Goal: Task Accomplishment & Management: Manage account settings

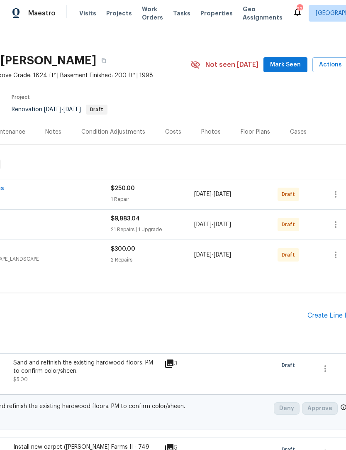
scroll to position [6, 114]
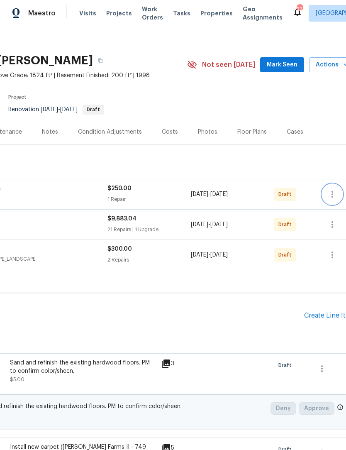
click at [335, 193] on icon "button" at bounding box center [333, 194] width 10 height 10
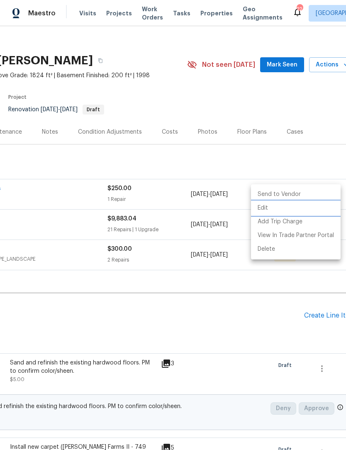
click at [265, 208] on li "Edit" at bounding box center [296, 208] width 90 height 14
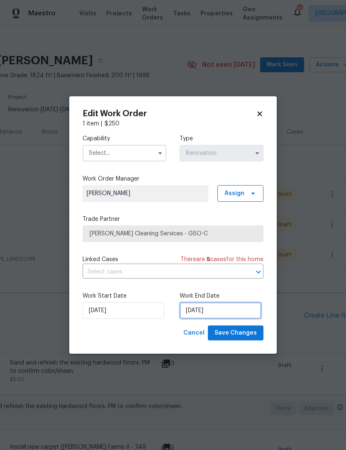
click at [218, 311] on input "[DATE]" at bounding box center [221, 310] width 82 height 17
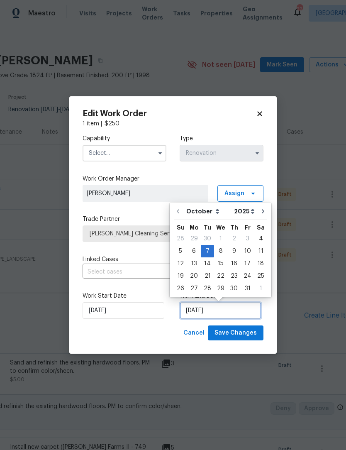
scroll to position [15, 0]
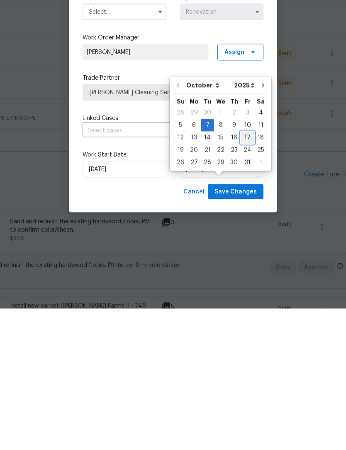
click at [247, 273] on div "17" at bounding box center [248, 279] width 14 height 12
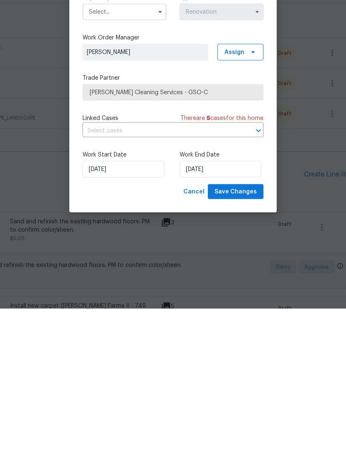
type input "10/17/2025"
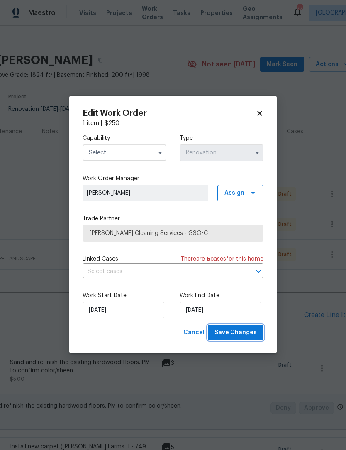
click at [245, 331] on span "Save Changes" at bounding box center [236, 333] width 42 height 10
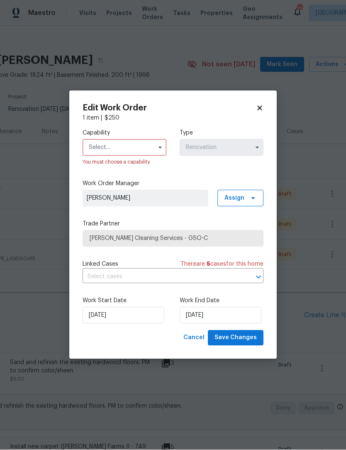
click at [117, 149] on input "text" at bounding box center [125, 147] width 84 height 17
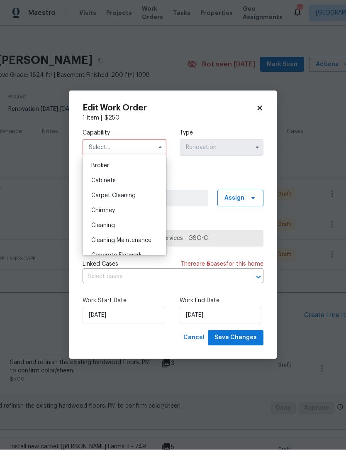
scroll to position [61, 0]
click at [111, 225] on span "Cleaning" at bounding box center [103, 224] width 24 height 6
type input "Cleaning"
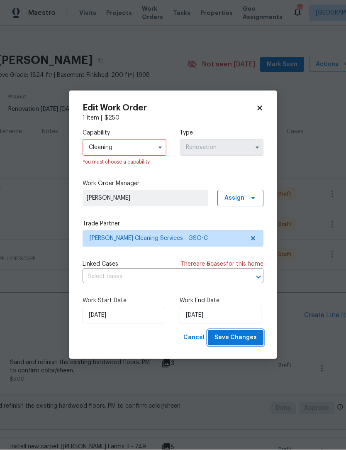
click at [246, 337] on span "Save Changes" at bounding box center [236, 338] width 42 height 10
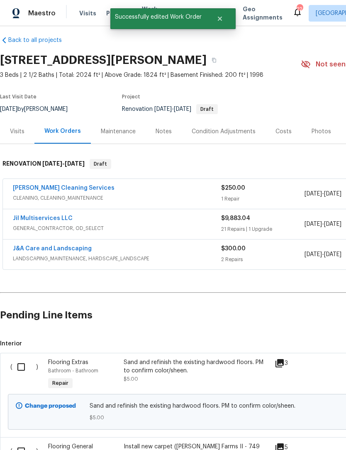
scroll to position [7, 0]
click at [65, 185] on link "DePascale Cleaning Services" at bounding box center [64, 188] width 102 height 6
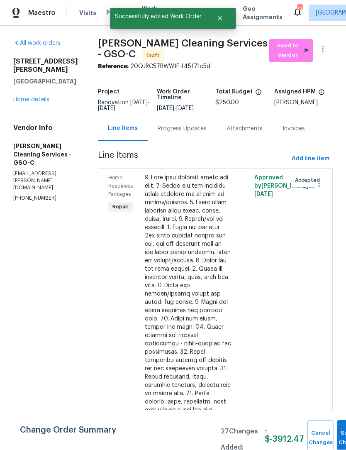
scroll to position [0, 0]
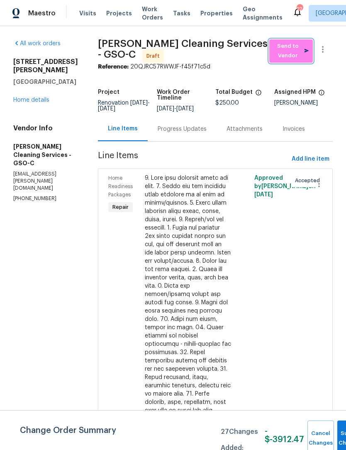
click at [293, 53] on span "Send to Vendor" at bounding box center [291, 51] width 35 height 19
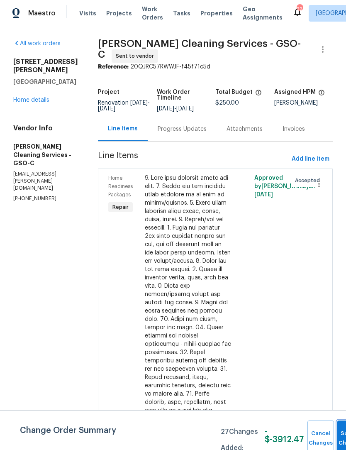
click at [337, 432] on button "Submit Changes" at bounding box center [350, 439] width 27 height 36
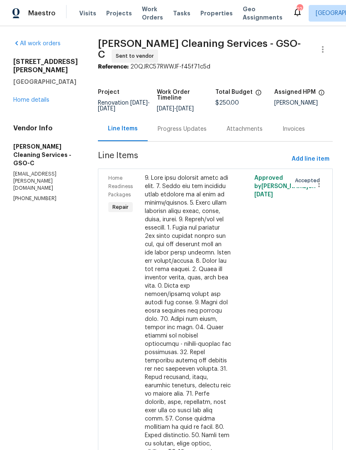
click at [41, 103] on link "Home details" at bounding box center [31, 100] width 36 height 6
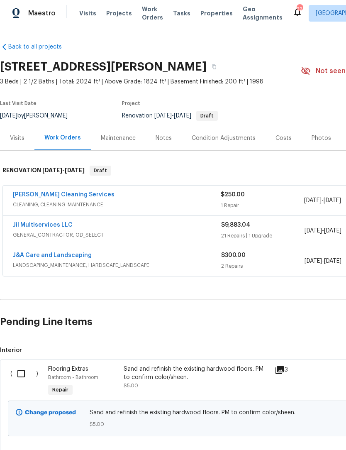
click at [62, 222] on link "Jil Multiservices LLC" at bounding box center [43, 225] width 60 height 6
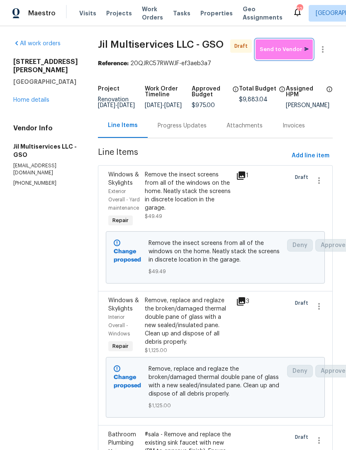
click at [286, 53] on span "Send to Vendor" at bounding box center [284, 50] width 49 height 10
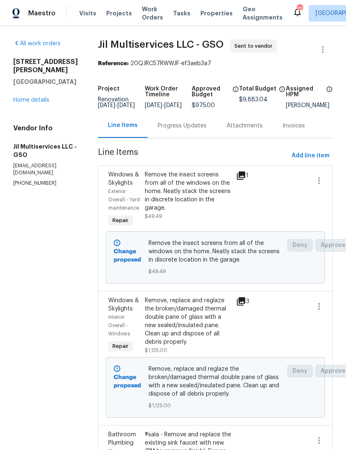
click at [40, 97] on link "Home details" at bounding box center [31, 100] width 36 height 6
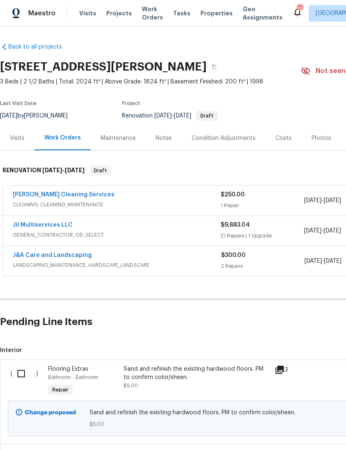
click at [59, 254] on link "J&A Care and Landscaping" at bounding box center [52, 255] width 79 height 6
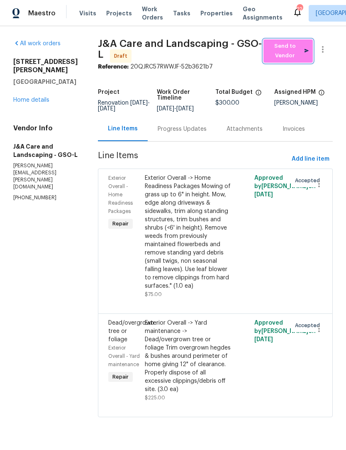
click at [291, 56] on span "Send to Vendor" at bounding box center [288, 51] width 41 height 19
click at [37, 97] on link "Home details" at bounding box center [31, 100] width 36 height 6
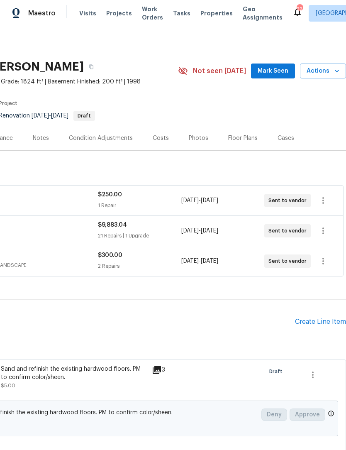
scroll to position [0, 123]
click at [275, 68] on span "Mark Seen" at bounding box center [273, 71] width 31 height 10
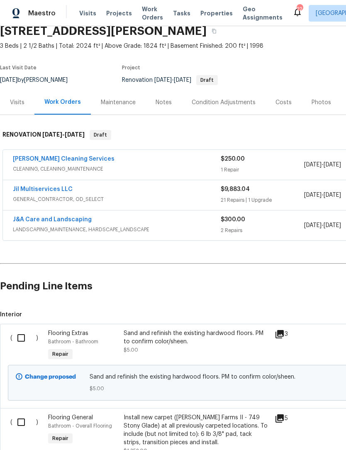
scroll to position [37, 0]
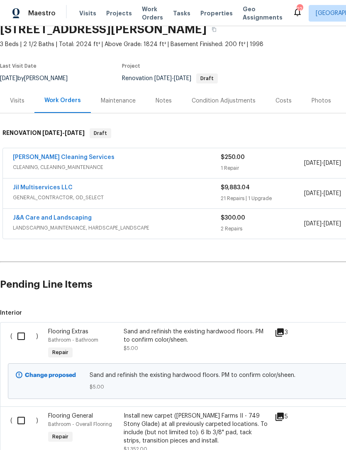
click at [42, 186] on link "Jil Multiservices LLC" at bounding box center [43, 188] width 60 height 6
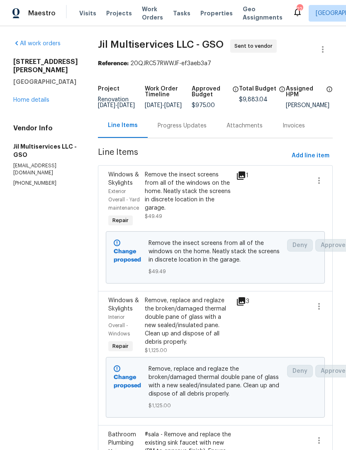
click at [29, 102] on link "Home details" at bounding box center [31, 100] width 36 height 6
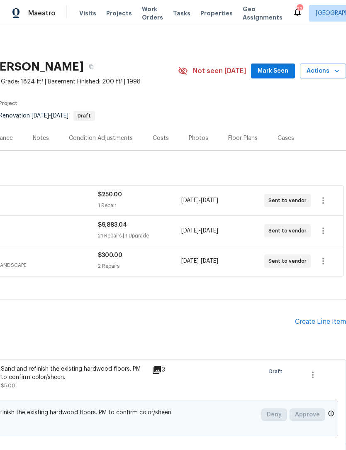
scroll to position [0, 123]
click at [272, 70] on span "Mark Seen" at bounding box center [273, 71] width 31 height 10
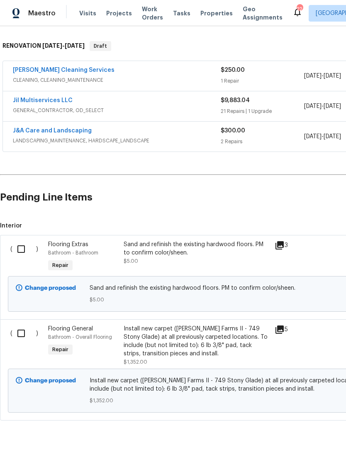
scroll to position [0, 0]
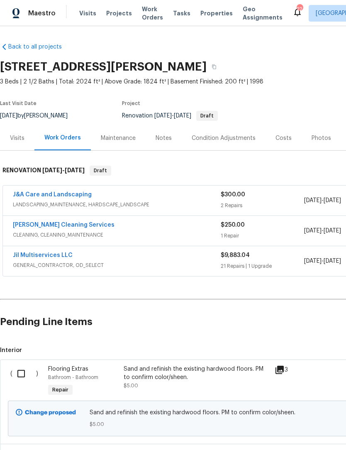
click at [54, 258] on link "Jil Multiservices LLC" at bounding box center [43, 255] width 60 height 6
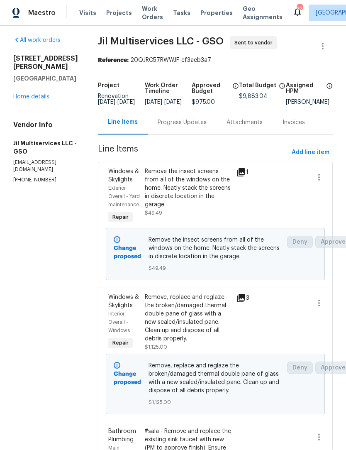
scroll to position [2, 0]
click at [38, 95] on link "Home details" at bounding box center [31, 98] width 36 height 6
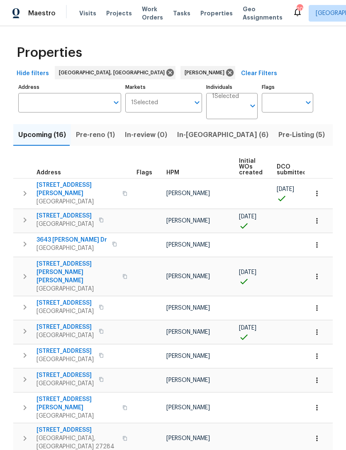
click at [27, 271] on icon "button" at bounding box center [25, 276] width 10 height 10
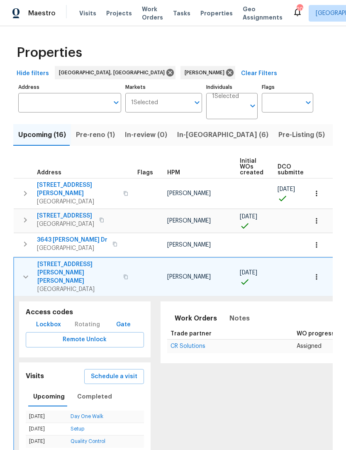
click at [28, 260] on button "button" at bounding box center [25, 276] width 17 height 33
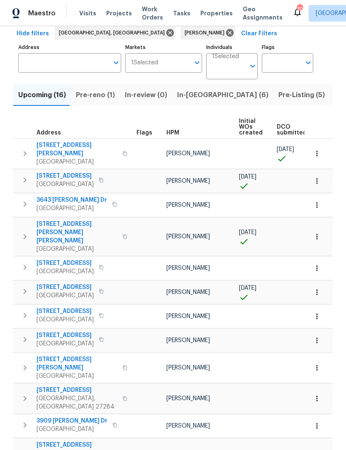
click at [26, 199] on icon "button" at bounding box center [25, 204] width 10 height 10
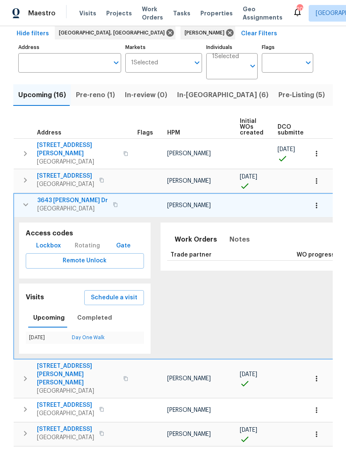
click at [25, 200] on icon "button" at bounding box center [26, 205] width 10 height 10
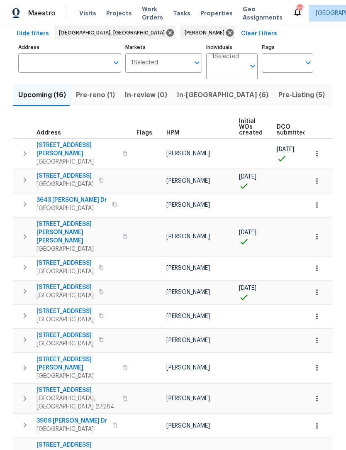
click at [68, 259] on span "120 Cloverfield Ct" at bounding box center [65, 263] width 57 height 8
click at [71, 259] on span "120 Cloverfield Ct" at bounding box center [65, 263] width 57 height 8
click at [61, 196] on span "3643 Bates Dr" at bounding box center [72, 200] width 71 height 8
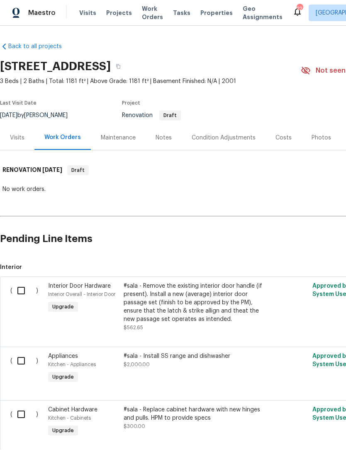
click at [164, 134] on div "Notes" at bounding box center [164, 138] width 16 height 8
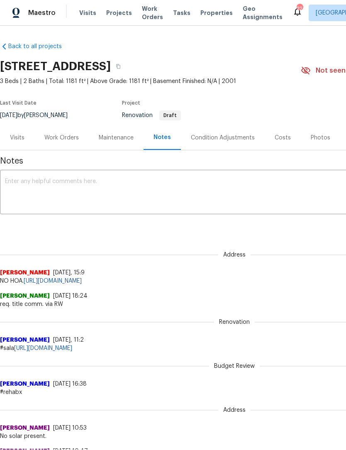
click at [232, 139] on div "Condition Adjustments" at bounding box center [223, 138] width 64 height 8
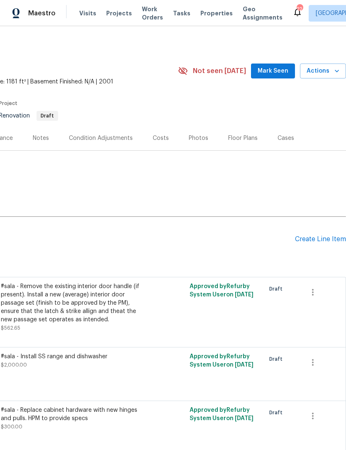
scroll to position [0, 123]
click at [308, 238] on div "Create Line Item" at bounding box center [320, 239] width 51 height 8
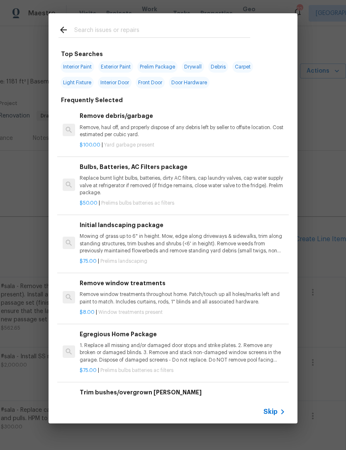
click at [83, 25] on input "text" at bounding box center [162, 31] width 176 height 12
type input "Front"
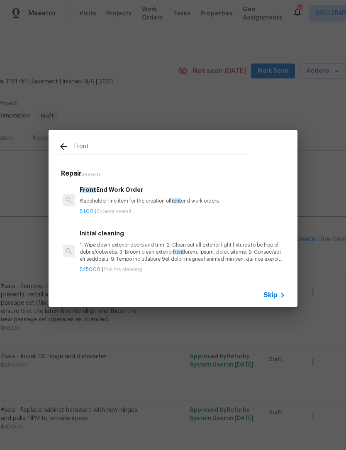
click at [143, 196] on div "Front End Work Order Placeholder line item for the creation of front end work o…" at bounding box center [183, 195] width 206 height 20
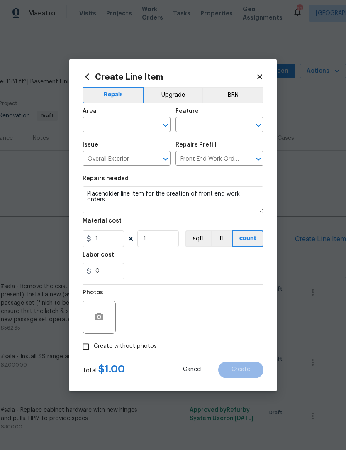
click at [105, 124] on input "text" at bounding box center [115, 125] width 65 height 13
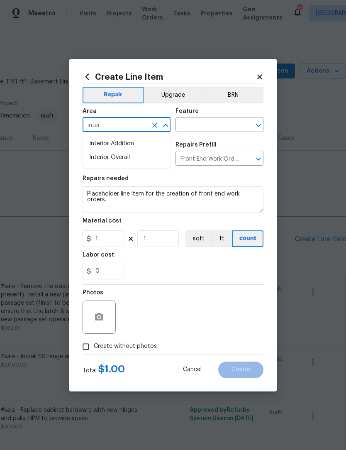
click at [121, 158] on li "Interior Overall" at bounding box center [127, 158] width 88 height 14
type input "Interior Overall"
click at [213, 126] on input "text" at bounding box center [208, 125] width 65 height 13
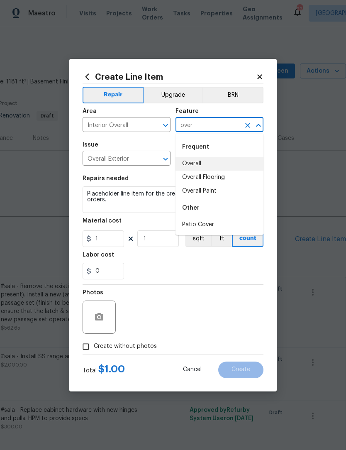
click at [198, 162] on li "Overall" at bounding box center [220, 164] width 88 height 14
type input "Overall"
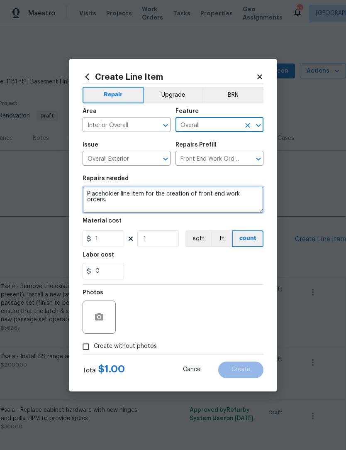
click at [257, 198] on textarea "Placeholder line item for the creation of front end work orders." at bounding box center [173, 199] width 181 height 27
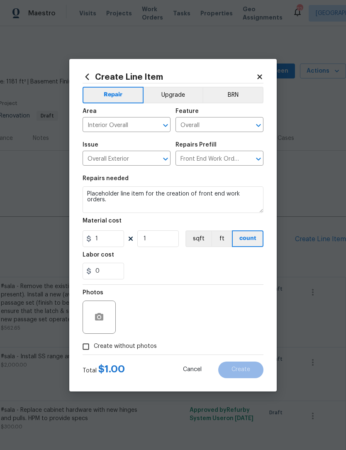
click at [88, 348] on input "Create without photos" at bounding box center [86, 347] width 16 height 16
checkbox input "true"
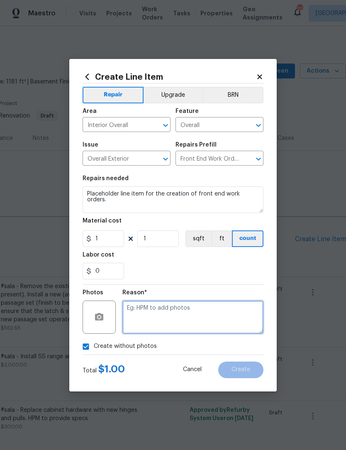
click at [146, 321] on textarea at bounding box center [192, 317] width 141 height 33
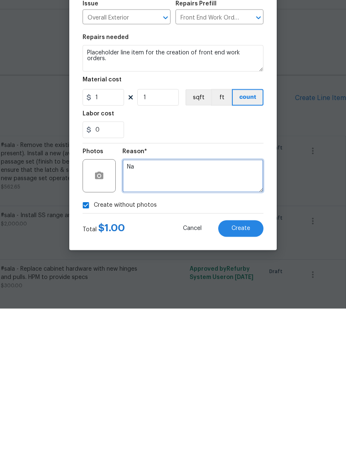
type textarea "Na"
click at [248, 367] on span "Create" at bounding box center [241, 370] width 19 height 6
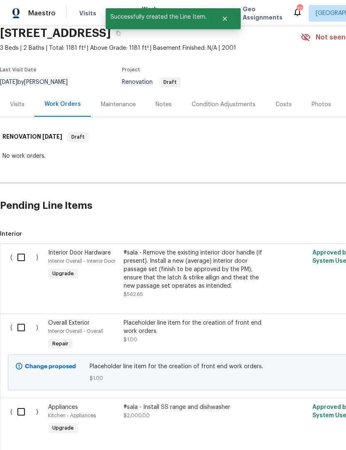
scroll to position [34, 0]
click at [20, 329] on input "checkbox" at bounding box center [24, 326] width 24 height 17
checkbox input "true"
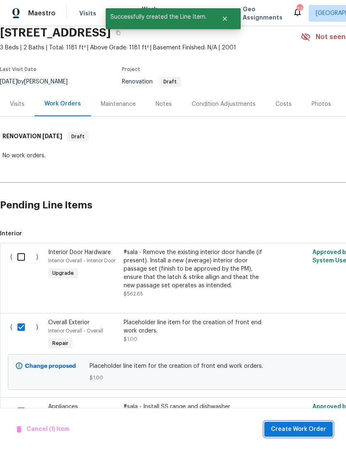
click at [296, 429] on span "Create Work Order" at bounding box center [298, 429] width 55 height 10
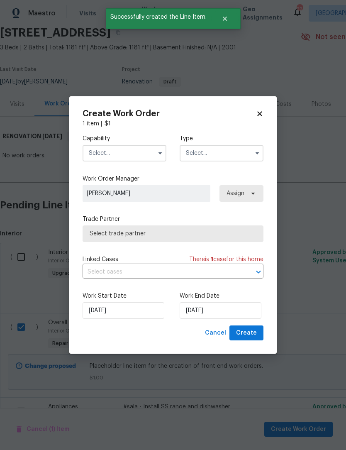
click at [130, 152] on input "text" at bounding box center [125, 153] width 84 height 17
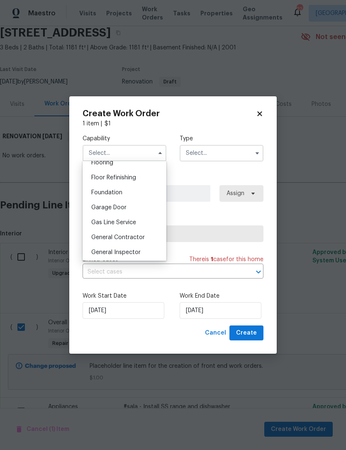
scroll to position [330, 0]
click at [135, 237] on span "General Contractor" at bounding box center [118, 238] width 54 height 6
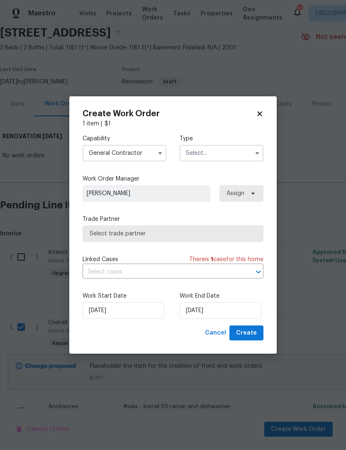
type input "General Contractor"
click at [216, 153] on input "text" at bounding box center [222, 153] width 84 height 17
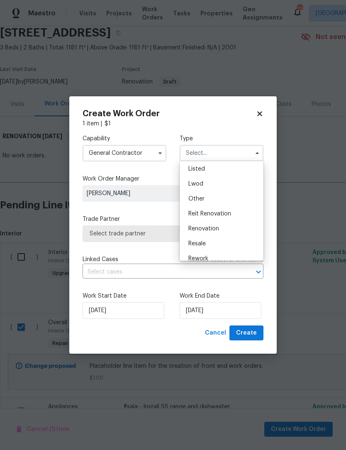
scroll to position [86, 0]
click at [212, 219] on span "Renovation" at bounding box center [203, 220] width 31 height 6
type input "Renovation"
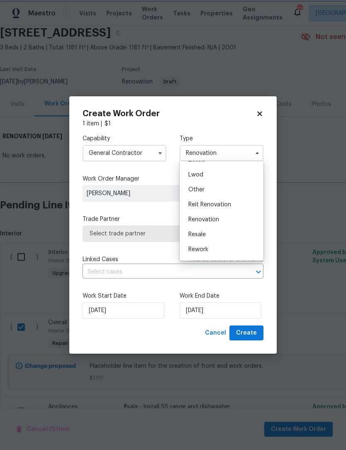
scroll to position [0, 0]
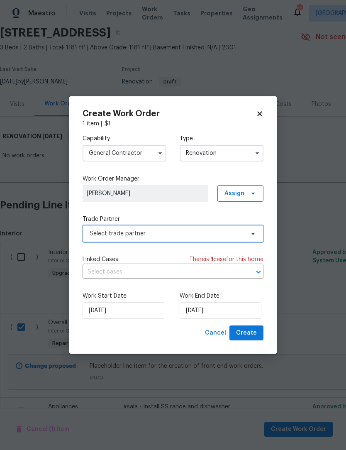
click at [151, 230] on span "Select trade partner" at bounding box center [167, 234] width 155 height 8
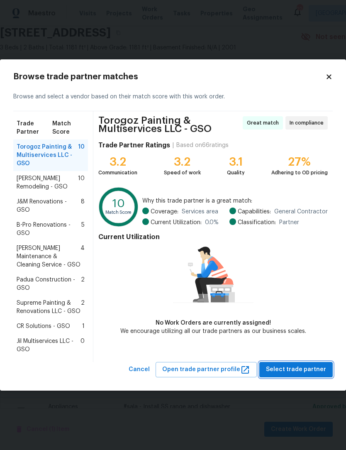
click at [306, 364] on span "Select trade partner" at bounding box center [296, 369] width 60 height 10
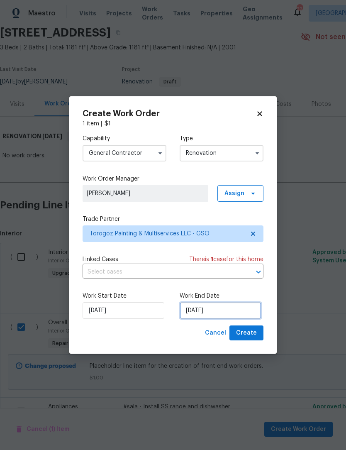
click at [228, 310] on input "10/1/2025" at bounding box center [221, 310] width 82 height 17
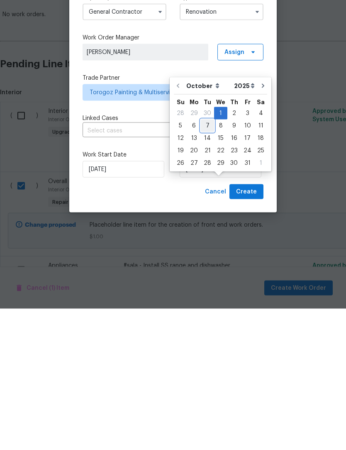
click at [205, 261] on div "7" at bounding box center [207, 267] width 13 height 12
type input "10/7/2025"
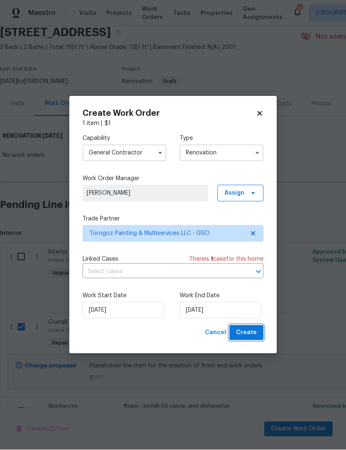
click at [247, 333] on span "Create" at bounding box center [246, 333] width 21 height 10
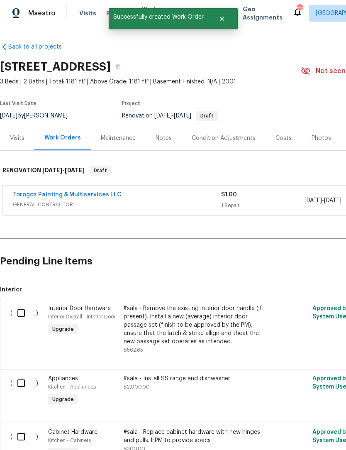
scroll to position [0, 0]
click at [82, 192] on link "Torogoz Painting & Multiservices LLC" at bounding box center [67, 195] width 109 height 6
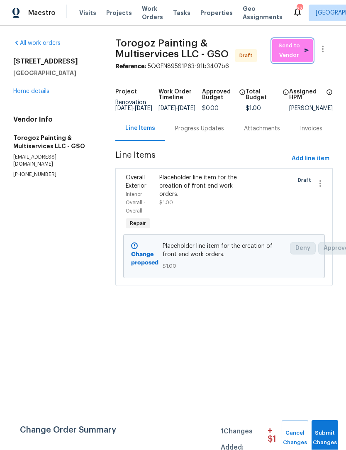
click at [296, 54] on span "Send to Vendor" at bounding box center [292, 51] width 32 height 19
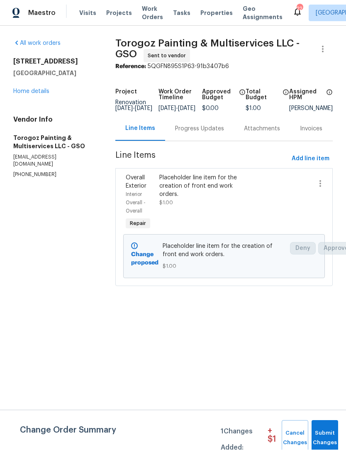
click at [201, 131] on div "Progress Updates" at bounding box center [199, 129] width 49 height 8
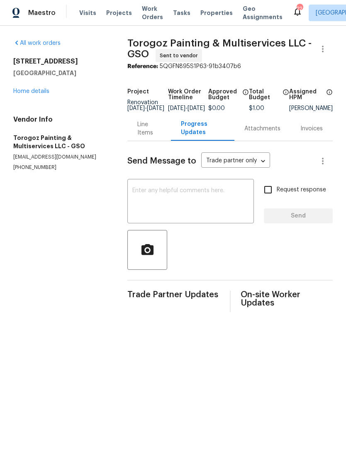
click at [148, 205] on textarea at bounding box center [190, 202] width 117 height 29
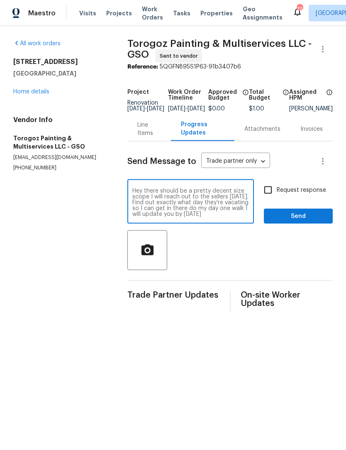
type textarea "Hey there should be a pretty decent size scope I will reach out to the sellers …"
click at [271, 198] on input "Request response" at bounding box center [267, 189] width 17 height 17
checkbox input "true"
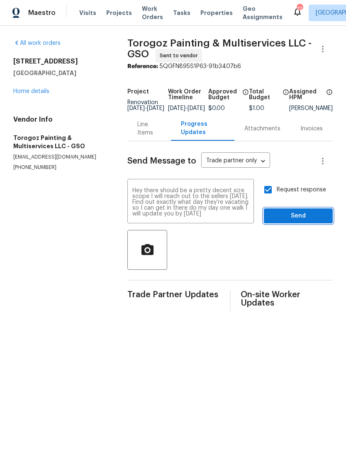
click at [311, 221] on span "Send" at bounding box center [299, 216] width 56 height 10
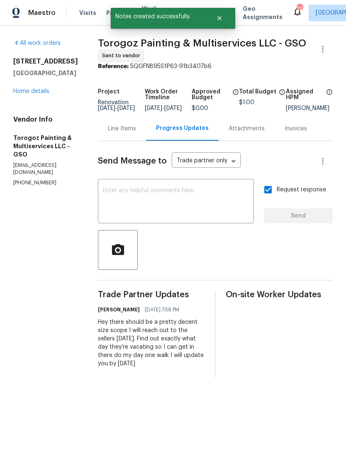
click at [45, 93] on link "Home details" at bounding box center [31, 92] width 36 height 6
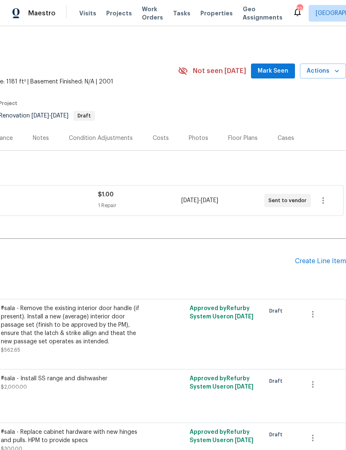
scroll to position [0, 123]
click at [278, 74] on span "Mark Seen" at bounding box center [273, 71] width 31 height 10
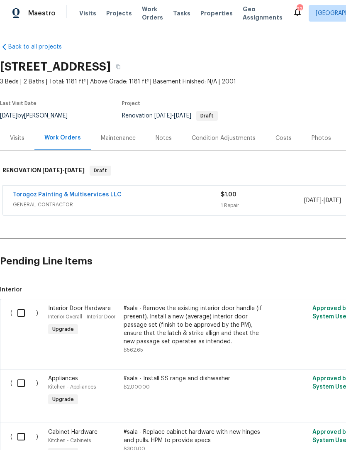
scroll to position [0, 0]
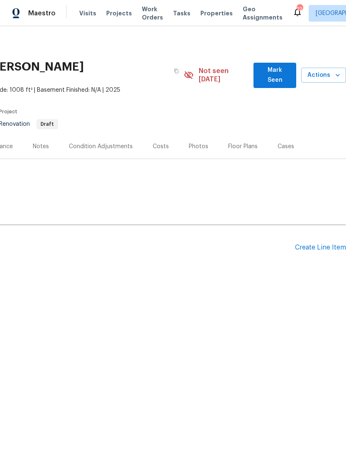
scroll to position [0, 123]
click at [117, 142] on div "Condition Adjustments" at bounding box center [101, 146] width 64 height 8
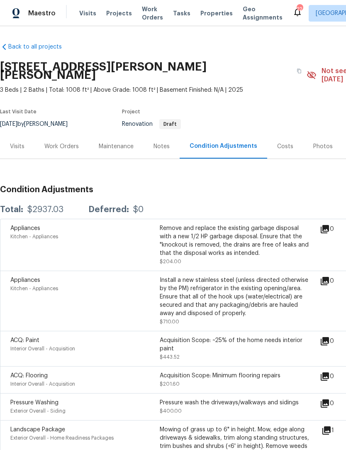
click at [64, 142] on div "Work Orders" at bounding box center [61, 146] width 34 height 8
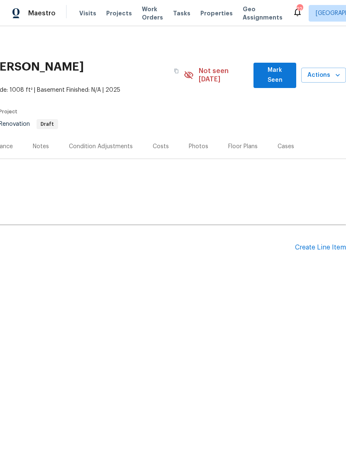
scroll to position [0, 123]
click at [313, 244] on div "Create Line Item" at bounding box center [320, 248] width 51 height 8
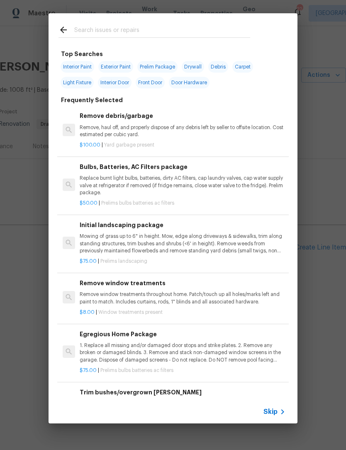
click at [87, 30] on input "text" at bounding box center [162, 31] width 176 height 12
type input "Front"
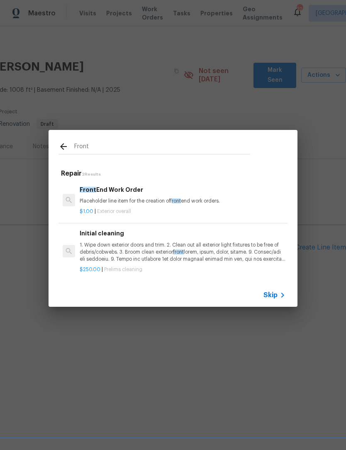
click at [103, 194] on h6 "Front End Work Order" at bounding box center [183, 189] width 206 height 9
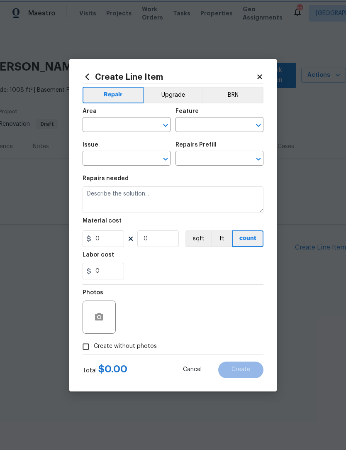
type input "Overall Exterior"
type textarea "Placeholder line item for the creation of front end work orders."
type input "1"
type input "Front End Work Order $1.00"
type input "1"
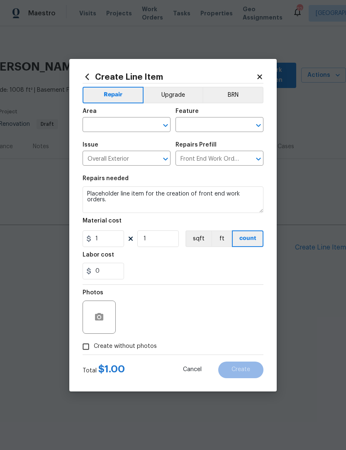
click at [109, 119] on input "text" at bounding box center [115, 125] width 65 height 13
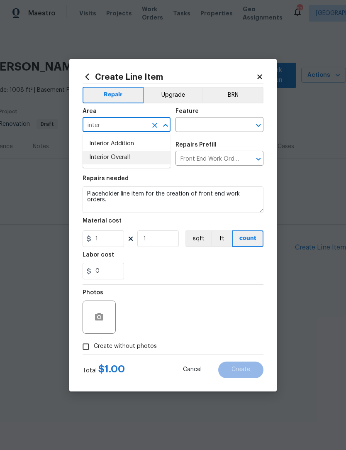
click at [125, 157] on li "Interior Overall" at bounding box center [127, 158] width 88 height 14
type input "Interior Overall"
click at [210, 125] on input "text" at bounding box center [208, 125] width 65 height 13
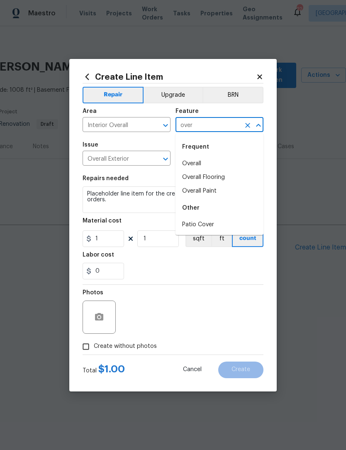
click at [198, 161] on li "Overall" at bounding box center [220, 164] width 88 height 14
type input "Overall"
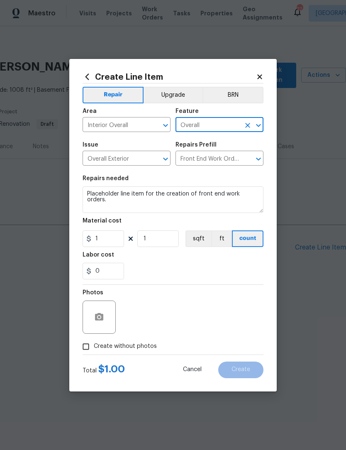
click at [197, 163] on input "Front End Work Order $1.00" at bounding box center [208, 159] width 65 height 13
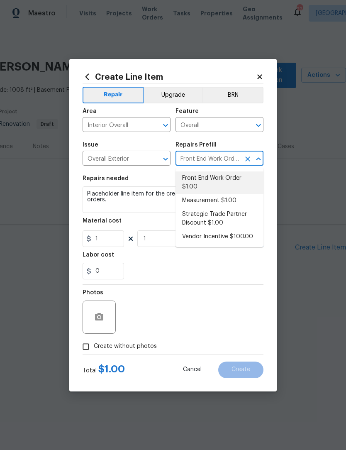
click at [224, 183] on li "Front End Work Order $1.00" at bounding box center [220, 182] width 88 height 22
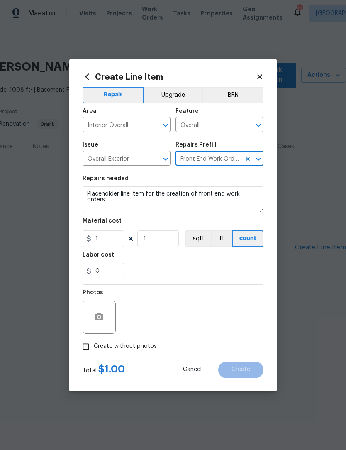
click at [87, 350] on input "Create without photos" at bounding box center [86, 347] width 16 height 16
checkbox input "true"
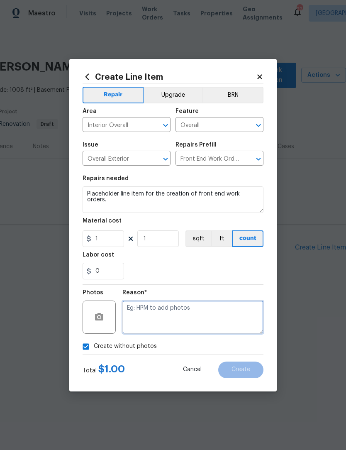
click at [144, 314] on textarea at bounding box center [192, 317] width 141 height 33
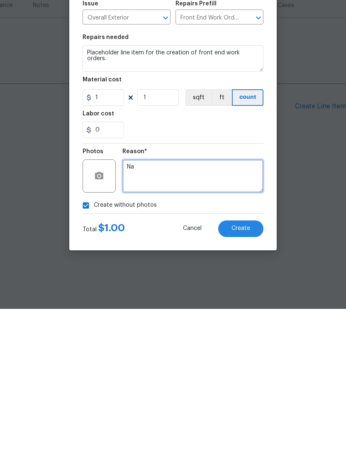
scroll to position [0, 0]
type textarea "Na"
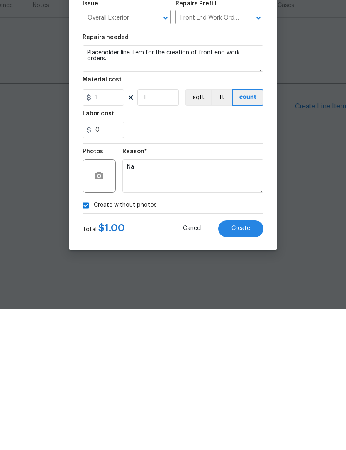
click at [246, 367] on span "Create" at bounding box center [241, 370] width 19 height 6
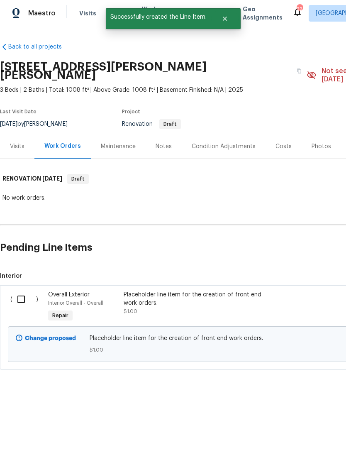
click at [19, 293] on input "checkbox" at bounding box center [24, 299] width 24 height 17
checkbox input "true"
click at [303, 431] on span "Create Work Order" at bounding box center [298, 429] width 55 height 10
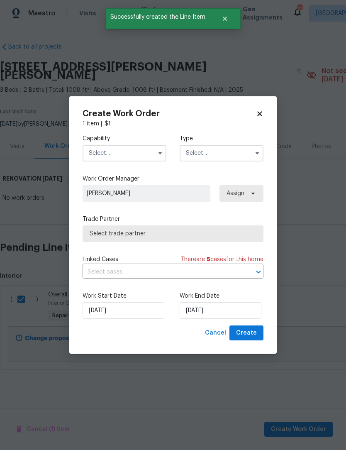
click at [126, 151] on input "text" at bounding box center [125, 153] width 84 height 17
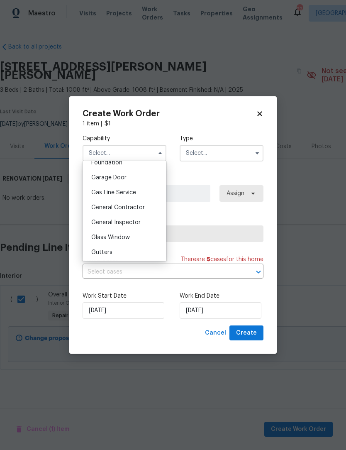
scroll to position [360, 0]
click at [137, 206] on span "General Contractor" at bounding box center [118, 207] width 54 height 6
type input "General Contractor"
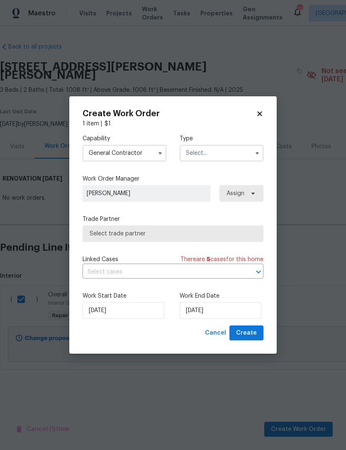
click at [224, 148] on input "text" at bounding box center [222, 153] width 84 height 17
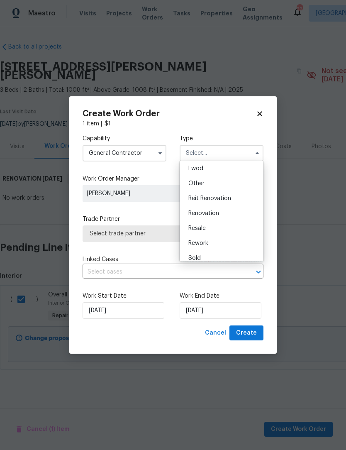
scroll to position [97, 0]
click at [214, 210] on span "Renovation" at bounding box center [203, 208] width 31 height 6
type input "Renovation"
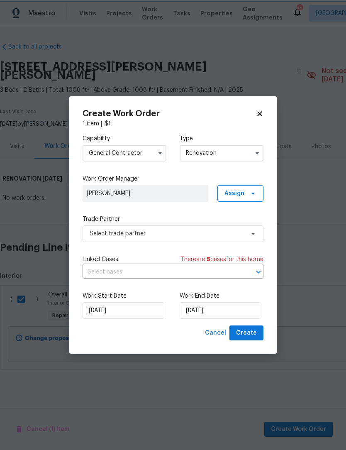
scroll to position [0, 0]
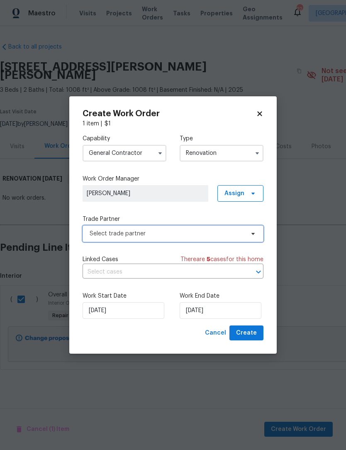
click at [142, 235] on span "Select trade partner" at bounding box center [167, 234] width 155 height 8
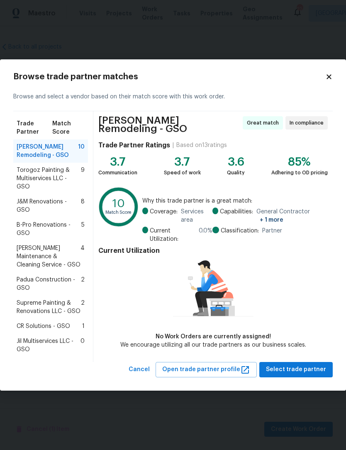
click at [42, 181] on span "Torogoz Painting & Multiservices LLC - GSO" at bounding box center [49, 178] width 64 height 25
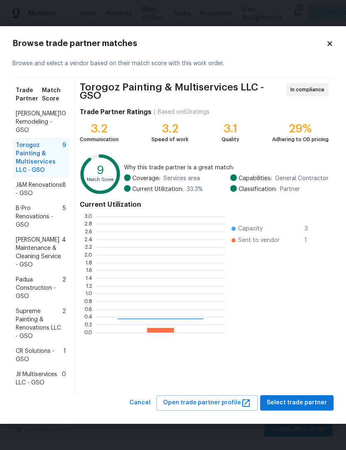
scroll to position [116, 129]
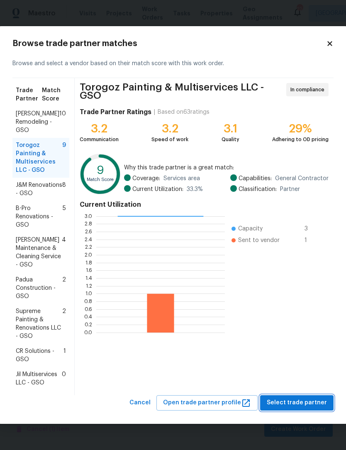
click at [304, 411] on button "Select trade partner" at bounding box center [296, 402] width 73 height 15
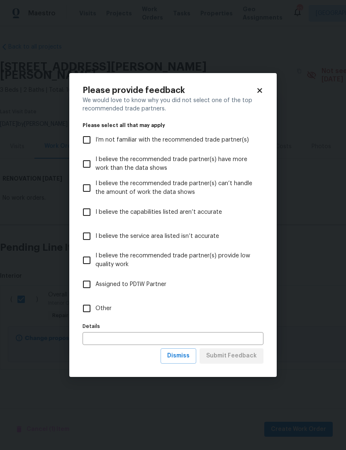
click at [87, 311] on input "Other" at bounding box center [86, 308] width 17 height 17
checkbox input "true"
click at [244, 358] on span "Submit Feedback" at bounding box center [231, 356] width 51 height 10
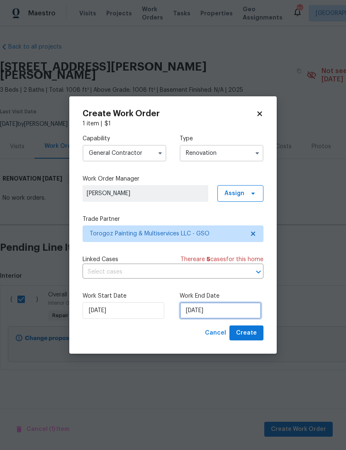
click at [228, 311] on input "9/30/2025" at bounding box center [221, 310] width 82 height 17
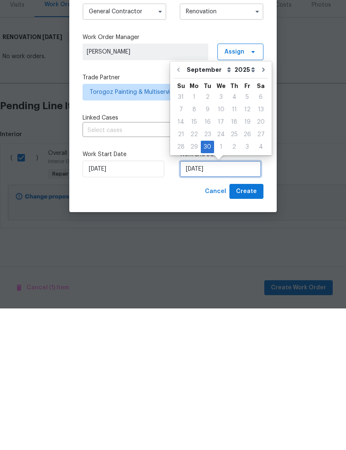
scroll to position [0, 0]
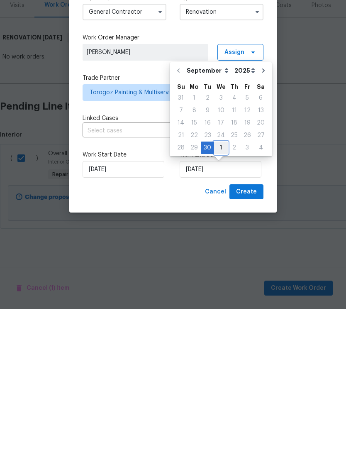
click at [223, 283] on div "1" at bounding box center [221, 289] width 14 height 12
type input "10/1/2025"
select select "9"
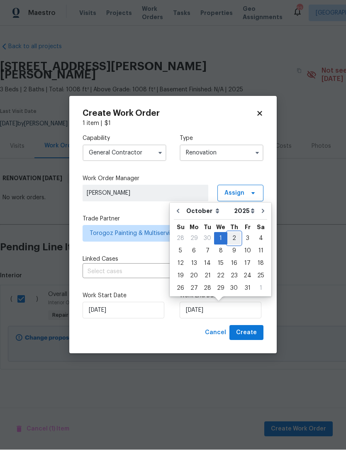
click at [233, 240] on div "2" at bounding box center [233, 239] width 13 height 12
type input "10/2/2025"
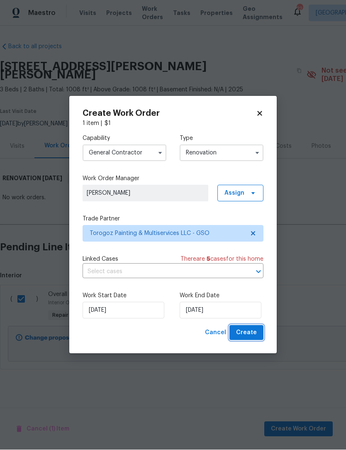
click at [254, 332] on span "Create" at bounding box center [246, 333] width 21 height 10
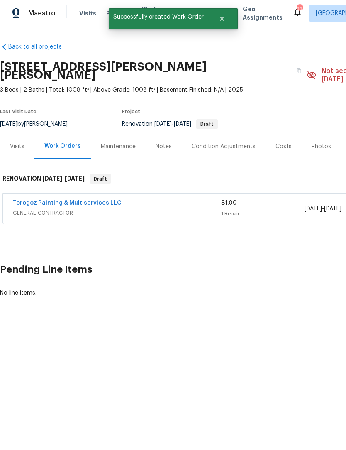
click at [219, 350] on html "Maestro Visits Projects Work Orders Tasks Properties Geo Assignments 22 Greensb…" at bounding box center [173, 177] width 346 height 354
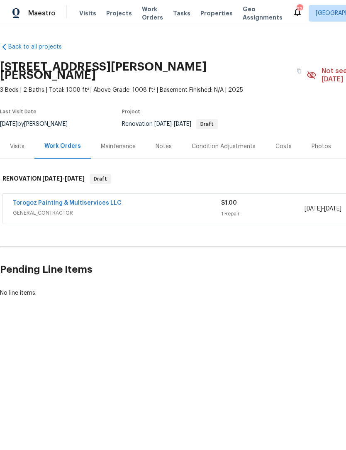
click at [85, 200] on link "Torogoz Painting & Multiservices LLC" at bounding box center [67, 203] width 109 height 6
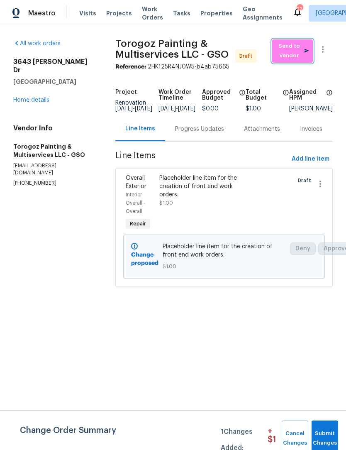
click at [298, 52] on span "Send to Vendor" at bounding box center [292, 51] width 32 height 19
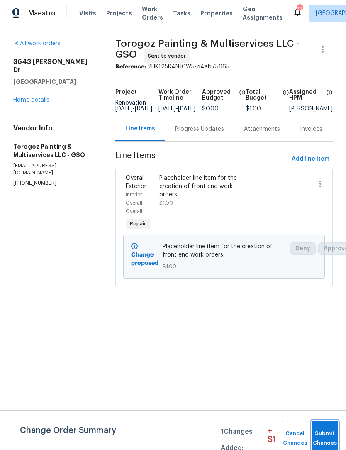
click at [324, 437] on span "Submit Changes" at bounding box center [325, 438] width 18 height 19
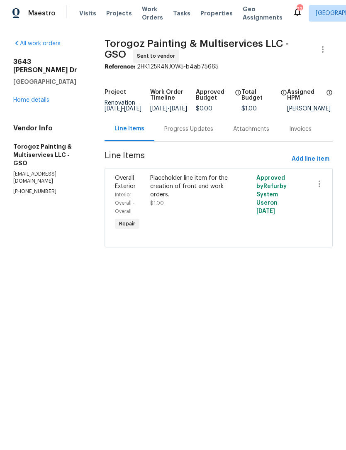
click at [209, 133] on div "Progress Updates" at bounding box center [188, 129] width 49 height 8
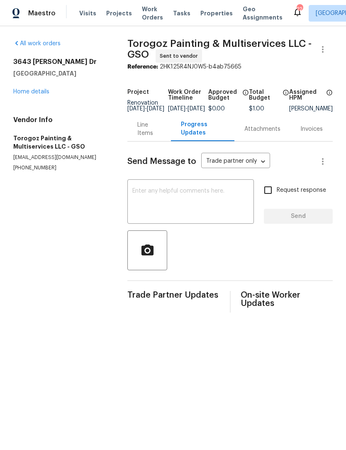
click at [150, 213] on textarea at bounding box center [190, 202] width 117 height 29
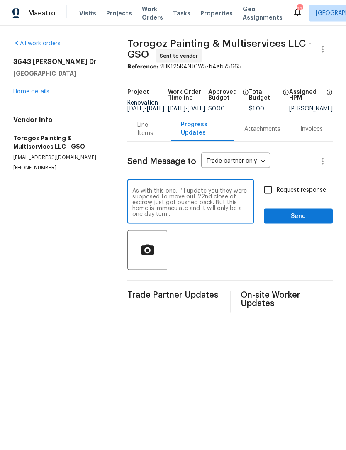
type textarea "As with this one, I’ll update you they were supposed to move out 22nd close of …"
click at [271, 196] on input "Request response" at bounding box center [267, 189] width 17 height 17
checkbox input "true"
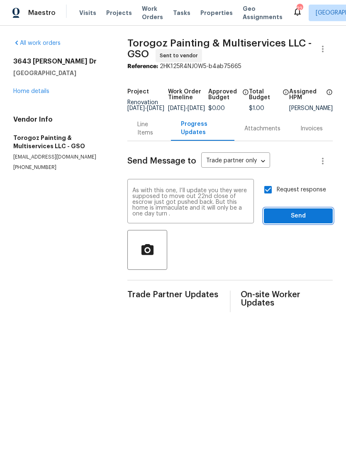
click at [305, 220] on span "Send" at bounding box center [299, 216] width 56 height 10
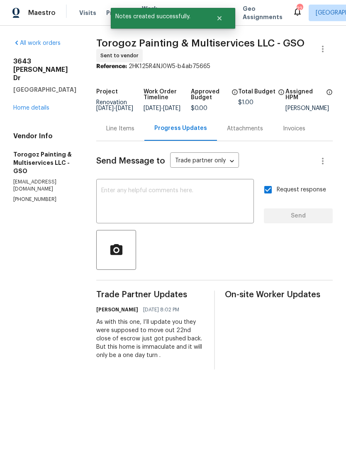
click at [20, 105] on link "Home details" at bounding box center [31, 108] width 36 height 6
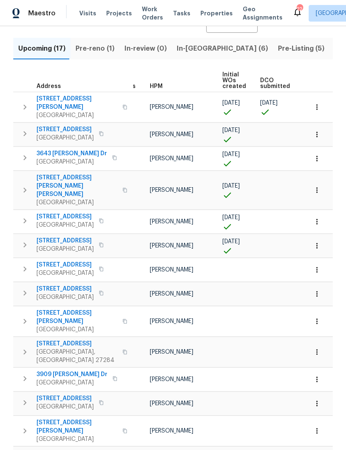
scroll to position [0, 18]
click at [95, 52] on span "Pre-reno (1)" at bounding box center [95, 49] width 39 height 12
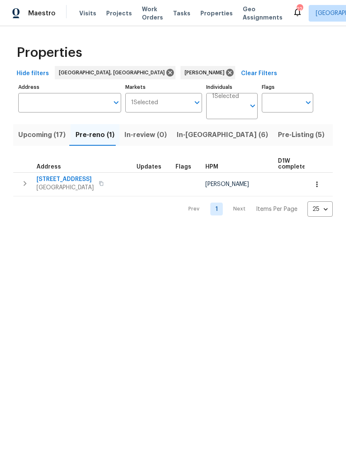
click at [181, 137] on span "In-[GEOGRAPHIC_DATA] (6)" at bounding box center [222, 135] width 91 height 12
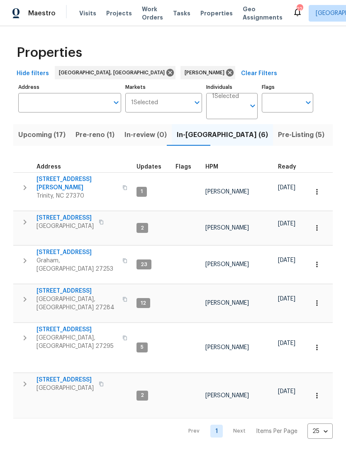
click at [69, 376] on span "[STREET_ADDRESS]" at bounding box center [65, 380] width 57 height 8
click at [192, 134] on span "In-[GEOGRAPHIC_DATA] (6)" at bounding box center [222, 135] width 91 height 12
click at [75, 214] on span "[STREET_ADDRESS]" at bounding box center [65, 218] width 57 height 8
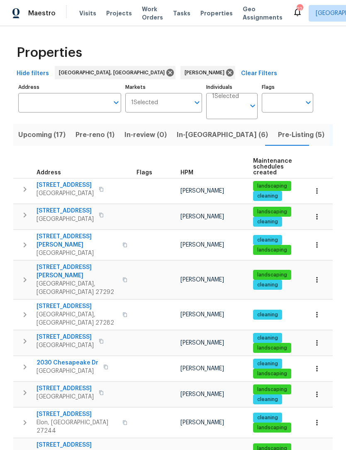
click at [278, 133] on span "Pre-Listing (5)" at bounding box center [301, 135] width 46 height 12
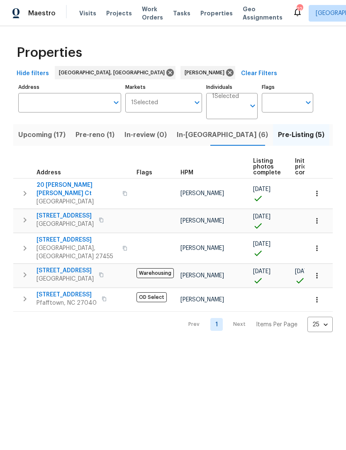
click at [72, 291] on span "4436 Lochurst Dr" at bounding box center [67, 295] width 60 height 8
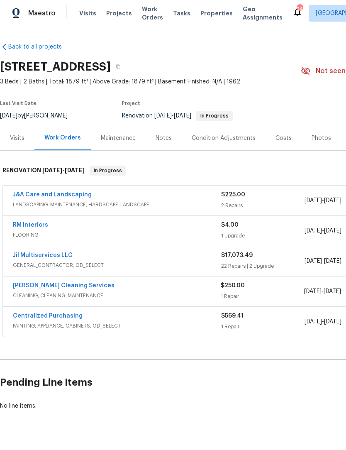
click at [62, 288] on link "[PERSON_NAME] Cleaning Services" at bounding box center [64, 286] width 102 height 6
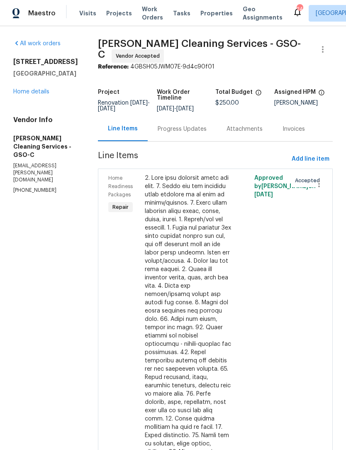
click at [167, 132] on div "Progress Updates" at bounding box center [182, 129] width 49 height 8
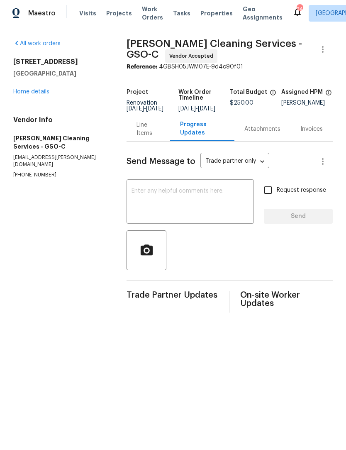
click at [175, 203] on textarea at bounding box center [190, 202] width 117 height 29
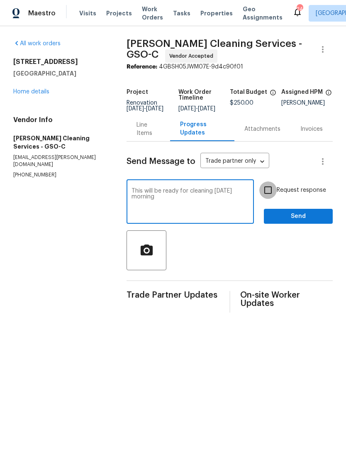
type textarea "This will be ready for cleaning [DATE] morning"
click at [276, 192] on input "Request response" at bounding box center [267, 189] width 17 height 17
checkbox input "true"
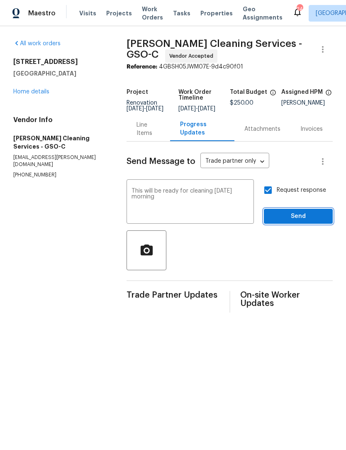
click at [305, 217] on span "Send" at bounding box center [299, 216] width 56 height 10
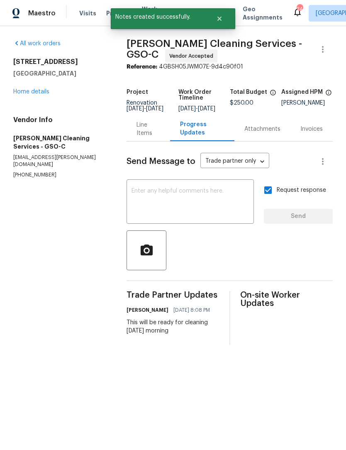
click at [29, 93] on link "Home details" at bounding box center [31, 92] width 36 height 6
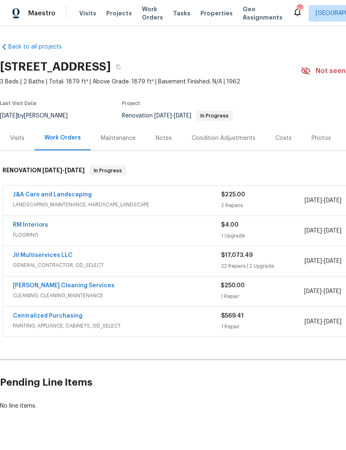
click at [26, 227] on link "RM Interiors" at bounding box center [30, 225] width 35 height 6
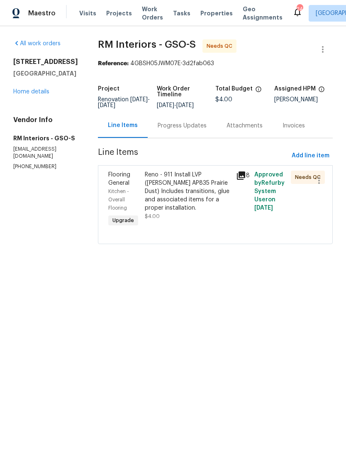
click at [179, 128] on div "Progress Updates" at bounding box center [182, 126] width 49 height 8
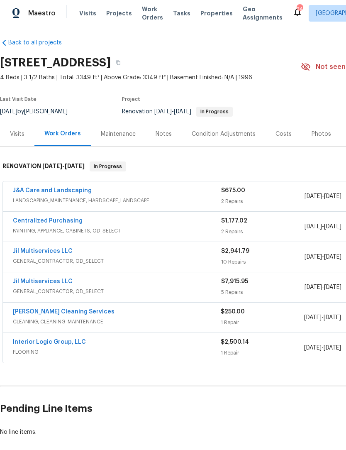
scroll to position [4, 0]
click at [58, 281] on link "Jil Multiservices LLC" at bounding box center [43, 282] width 60 height 6
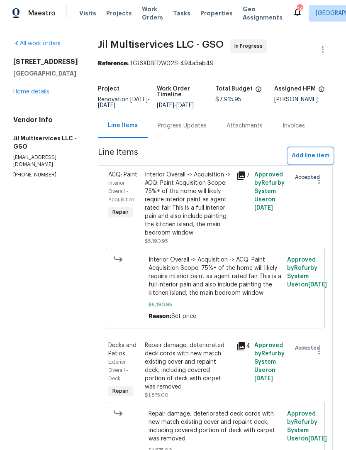
click at [312, 161] on span "Add line item" at bounding box center [311, 156] width 38 height 10
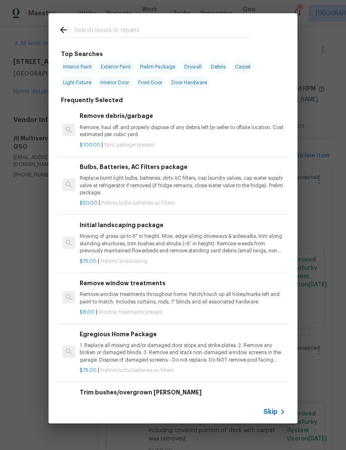
click at [97, 34] on input "text" at bounding box center [162, 31] width 176 height 12
type input "Add"
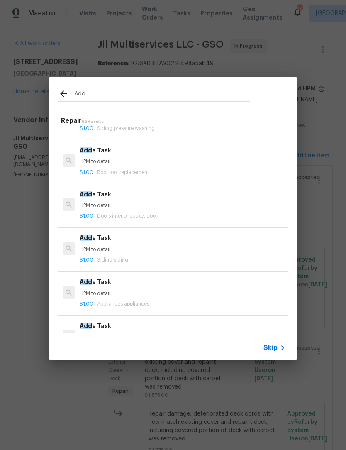
scroll to position [274, 0]
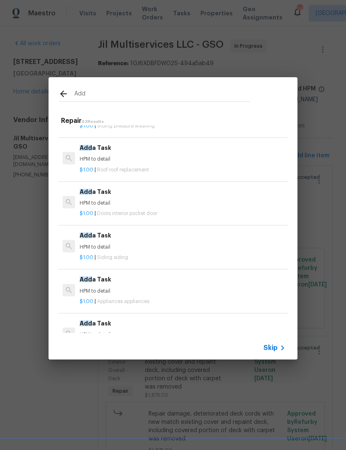
click at [142, 203] on p "HPM to detail" at bounding box center [183, 203] width 206 height 7
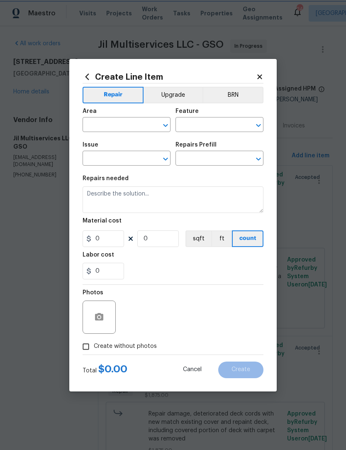
type input "Interior Door"
type input "Interior Pocket Door"
type input "Add a Task $1.00"
type textarea "HPM to detail"
type input "1"
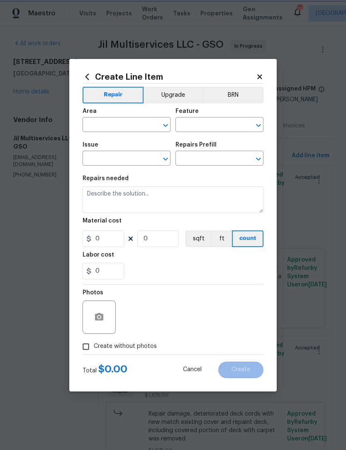
type input "1"
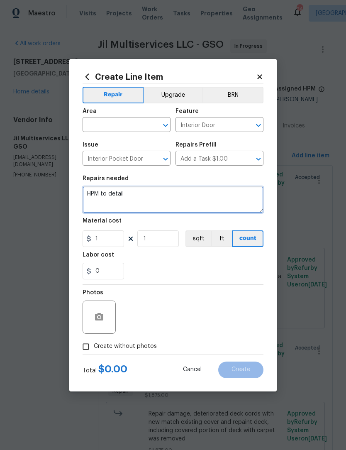
click at [143, 203] on textarea "HPM to detail" at bounding box center [173, 199] width 181 height 27
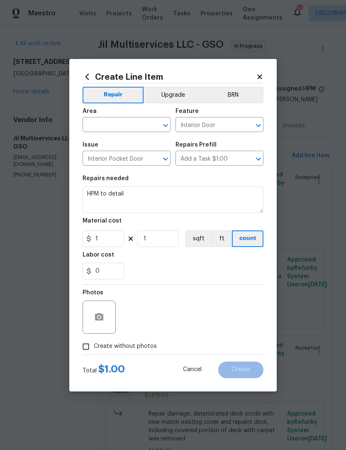
click at [184, 98] on button "Upgrade" at bounding box center [173, 95] width 59 height 17
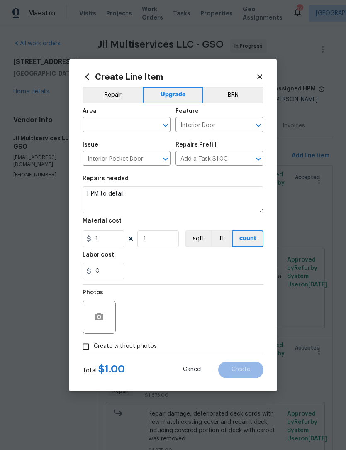
click at [110, 124] on input "text" at bounding box center [115, 125] width 65 height 13
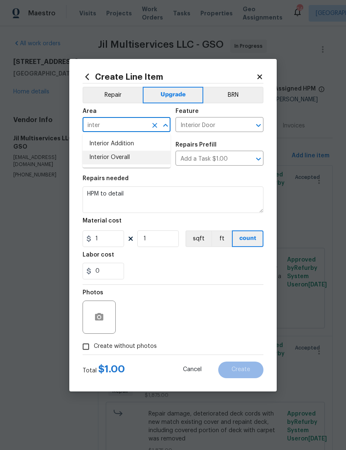
click at [126, 155] on li "Interior Overall" at bounding box center [127, 158] width 88 height 14
type input "Interior Overall"
click at [116, 247] on input "1" at bounding box center [104, 238] width 42 height 17
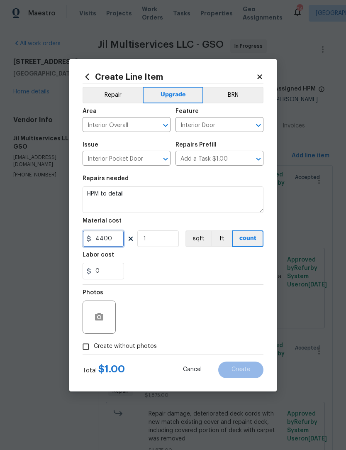
type input "4400"
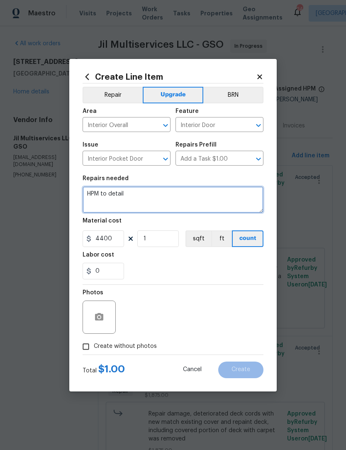
click at [146, 193] on textarea "HPM to detail" at bounding box center [173, 199] width 181 height 27
type textarea "H"
click at [248, 198] on textarea "Upgrades to remove all gold from the home. Alexa, nex" at bounding box center [173, 199] width 181 height 27
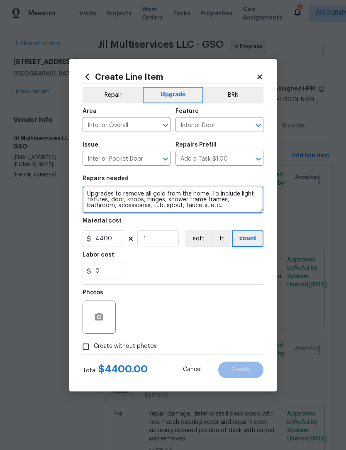
type textarea "Upgrades to remove all gold from the home. To include light fixtures, door, kno…"
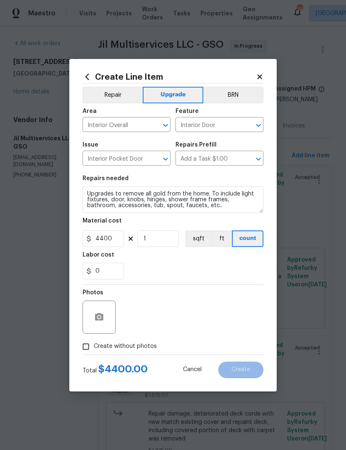
click at [88, 349] on input "Create without photos" at bounding box center [86, 347] width 16 height 16
checkbox input "true"
click at [105, 323] on button "button" at bounding box center [99, 317] width 20 height 20
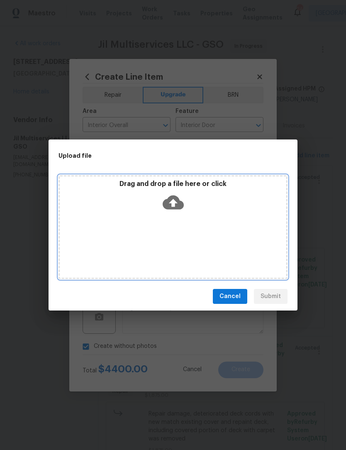
click at [154, 230] on div "Drag and drop a file here or click" at bounding box center [173, 227] width 229 height 104
click at [201, 239] on div "Drag and drop a file here or click" at bounding box center [173, 227] width 229 height 104
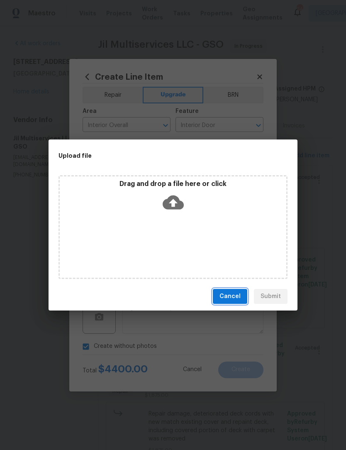
click at [233, 297] on span "Cancel" at bounding box center [230, 296] width 21 height 10
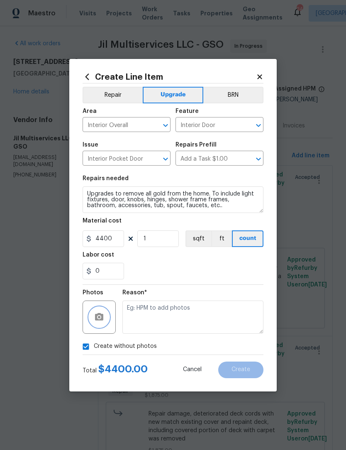
click at [105, 315] on button "button" at bounding box center [99, 317] width 20 height 20
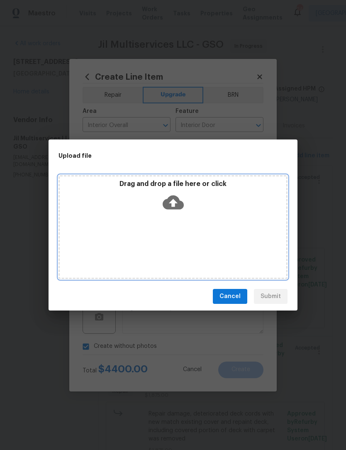
click at [181, 234] on div "Drag and drop a file here or click" at bounding box center [173, 227] width 229 height 104
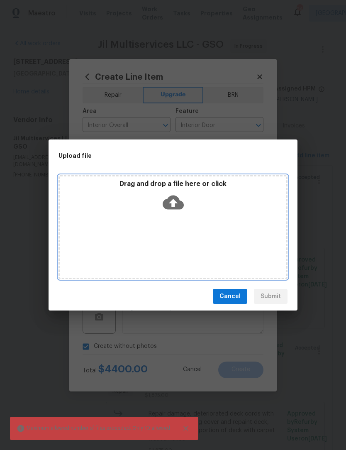
click at [165, 227] on div "Drag and drop a file here or click" at bounding box center [173, 227] width 229 height 104
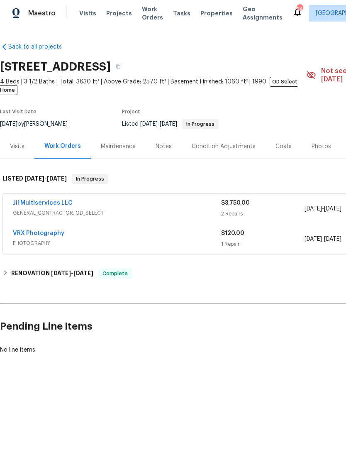
click at [318, 142] on div "Photos" at bounding box center [322, 146] width 20 height 8
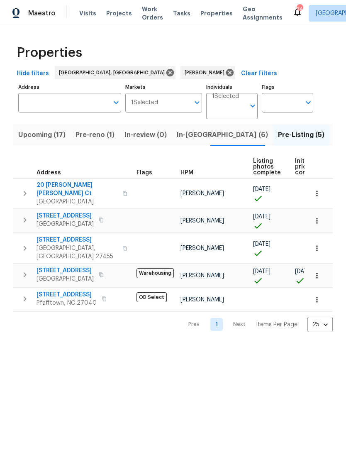
click at [192, 139] on span "In-reno (6)" at bounding box center [222, 135] width 91 height 12
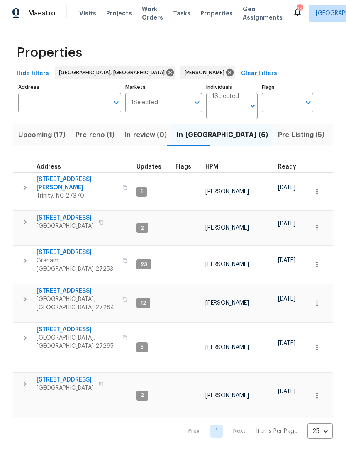
click at [68, 325] on span "113 Habersham Ct" at bounding box center [77, 329] width 81 height 8
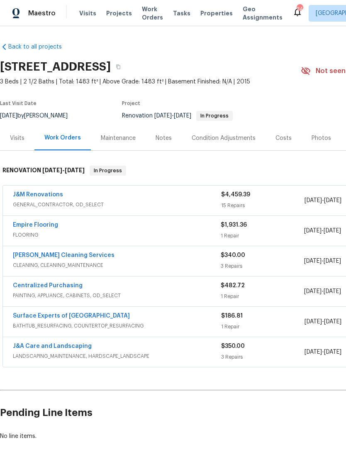
click at [49, 226] on link "Empire Flooring" at bounding box center [35, 225] width 45 height 6
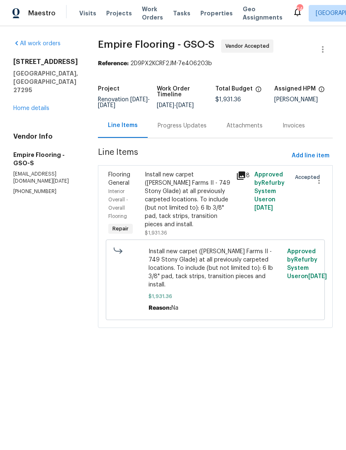
click at [199, 130] on div "Progress Updates" at bounding box center [182, 126] width 49 height 8
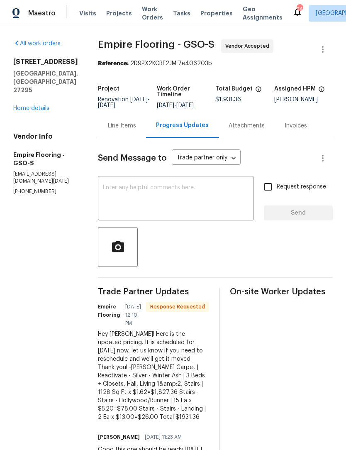
click at [149, 201] on textarea at bounding box center [176, 199] width 146 height 29
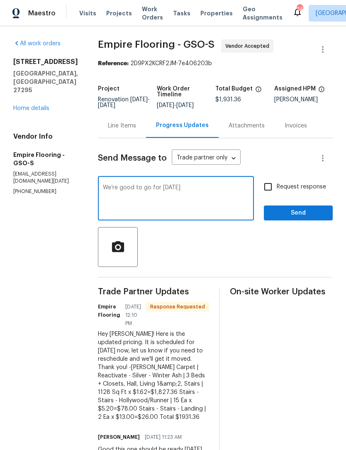
type textarea "We’re good to go for Monday"
click at [269, 191] on input "Request response" at bounding box center [267, 186] width 17 height 17
checkbox input "true"
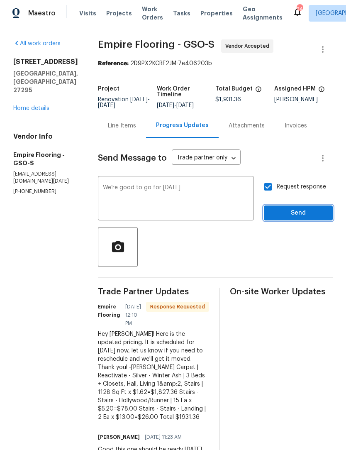
click at [301, 218] on span "Send" at bounding box center [299, 213] width 56 height 10
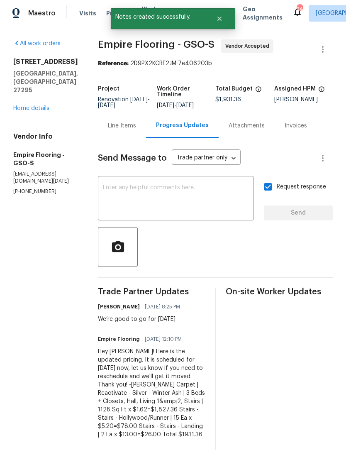
click at [43, 105] on link "Home details" at bounding box center [31, 108] width 36 height 6
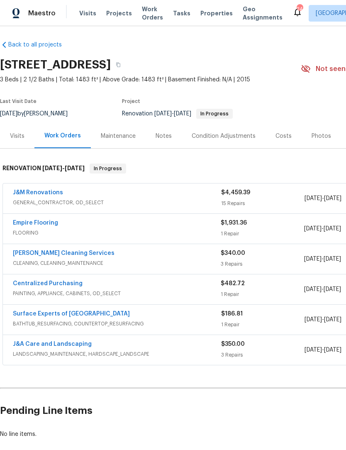
scroll to position [2, 0]
click at [76, 255] on link "DePascale Cleaning Services" at bounding box center [64, 253] width 102 height 6
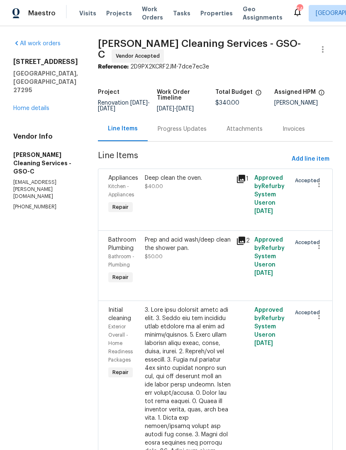
click at [169, 129] on div "Progress Updates" at bounding box center [182, 129] width 49 height 8
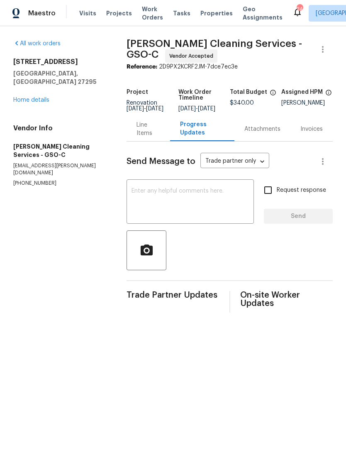
click at [172, 201] on textarea at bounding box center [190, 202] width 117 height 29
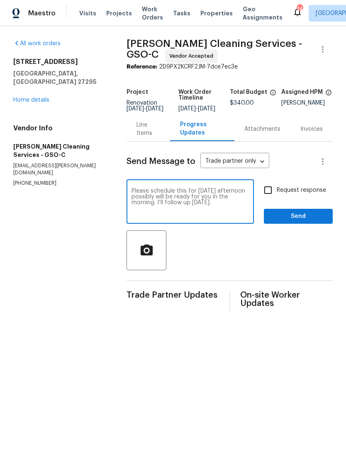
type textarea "Please schedule this for Tuesday afternoon possibly will be ready for you in th…"
click at [270, 198] on input "Request response" at bounding box center [267, 189] width 17 height 17
checkbox input "true"
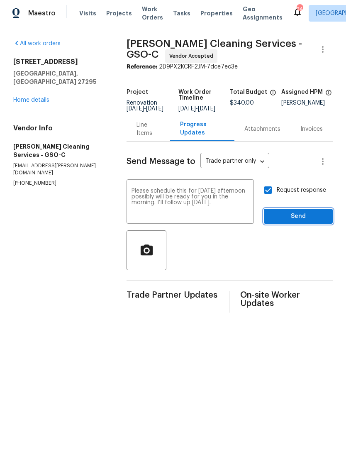
click at [299, 220] on span "Send" at bounding box center [299, 216] width 56 height 10
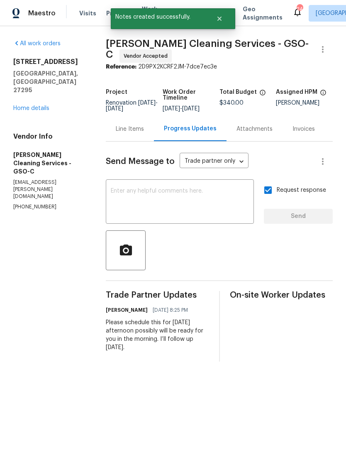
click at [42, 105] on link "Home details" at bounding box center [31, 108] width 36 height 6
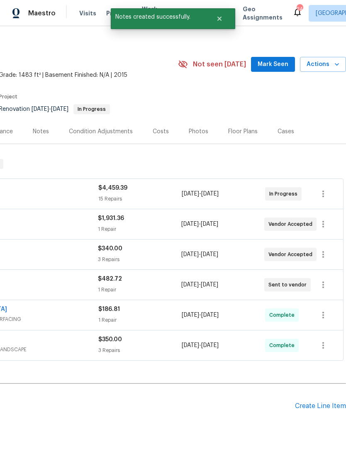
scroll to position [7, 123]
click at [276, 65] on span "Mark Seen" at bounding box center [273, 64] width 31 height 10
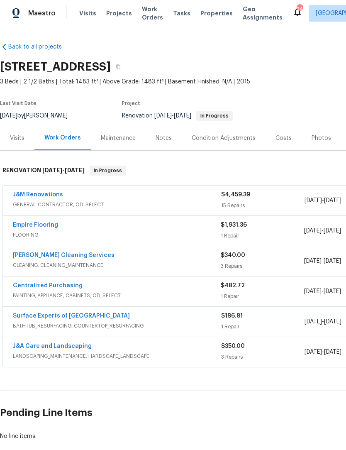
scroll to position [0, 0]
click at [168, 139] on div "Notes" at bounding box center [164, 138] width 16 height 8
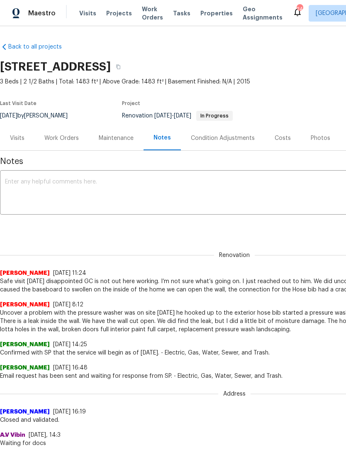
click at [68, 196] on textarea at bounding box center [234, 193] width 459 height 29
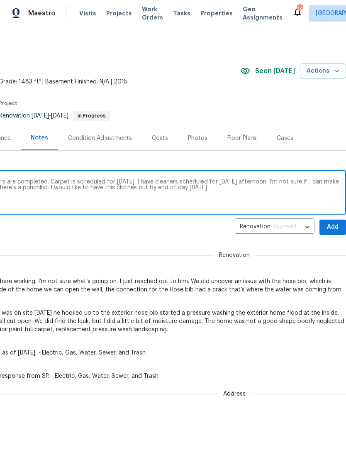
scroll to position [0, 123]
type textarea "Leak is repaired from the wall. Drywall repairs are completed. Carpet is schedu…"
click at [337, 226] on span "Add" at bounding box center [332, 227] width 13 height 10
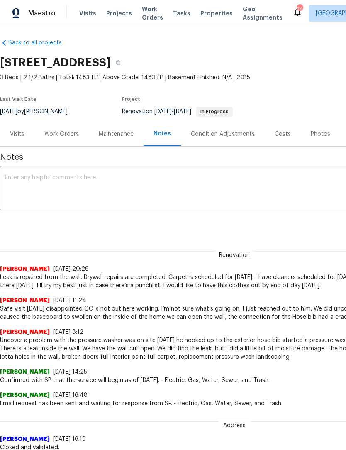
scroll to position [4, 0]
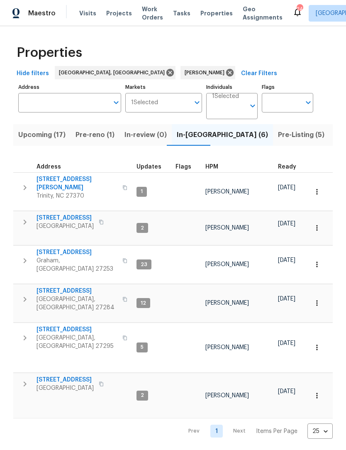
click at [69, 248] on span "[STREET_ADDRESS]" at bounding box center [77, 252] width 81 height 8
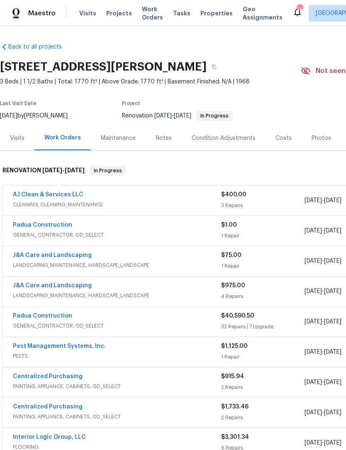
click at [62, 193] on link "AJ Clean & Services LLC" at bounding box center [48, 195] width 71 height 6
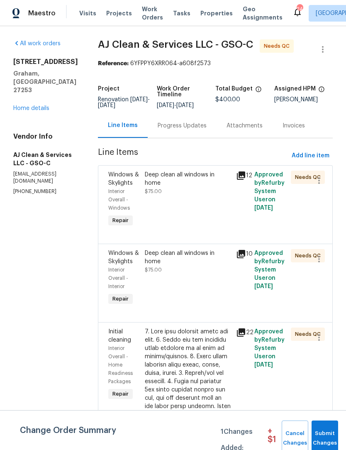
click at [40, 105] on link "Home details" at bounding box center [31, 108] width 36 height 6
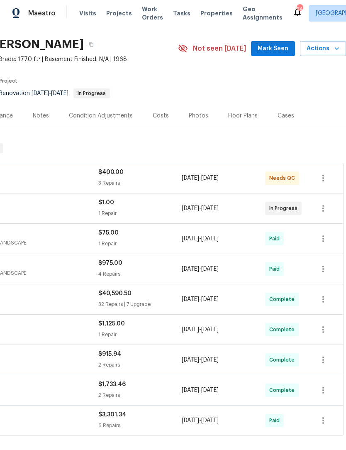
scroll to position [23, 123]
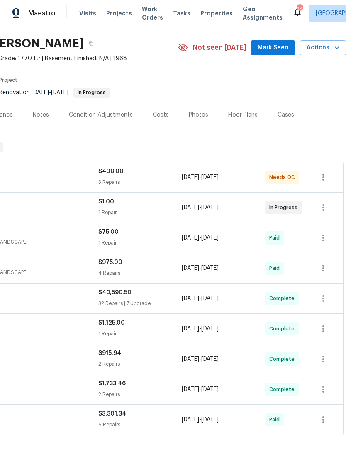
click at [277, 48] on span "Mark Seen" at bounding box center [273, 48] width 31 height 10
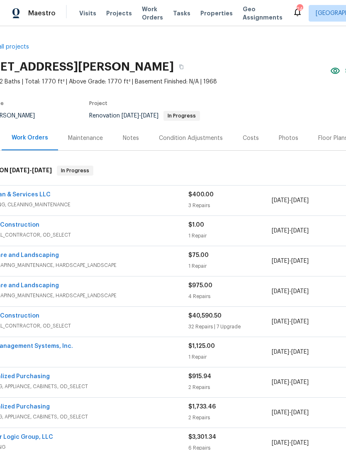
scroll to position [0, 32]
